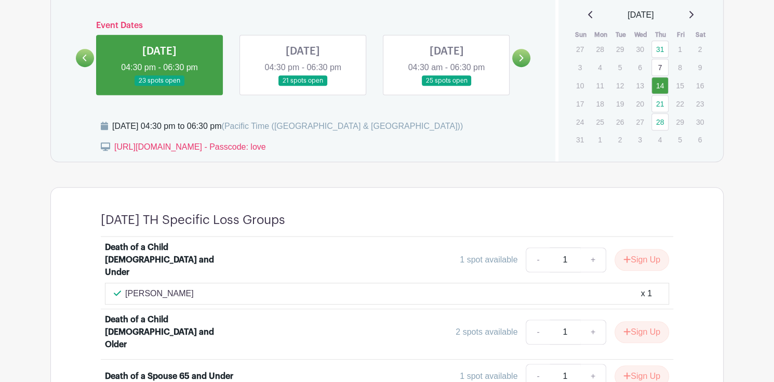
scroll to position [468, 0]
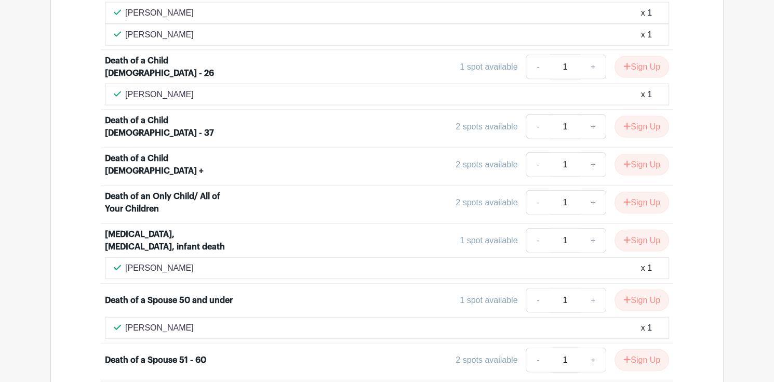
scroll to position [1919, 0]
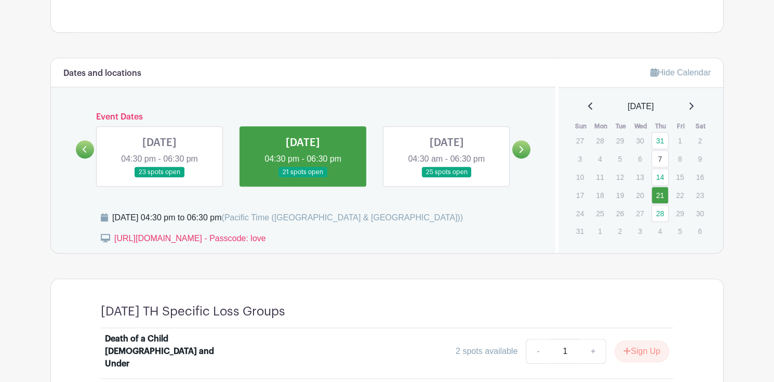
scroll to position [364, 0]
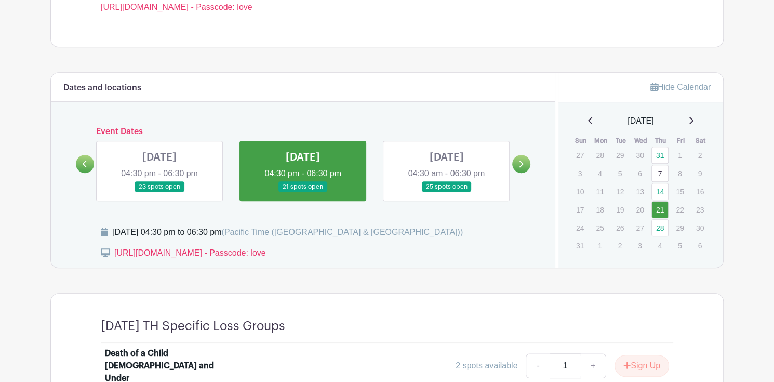
click at [160, 192] on link at bounding box center [160, 192] width 0 height 0
